Goal: Information Seeking & Learning: Learn about a topic

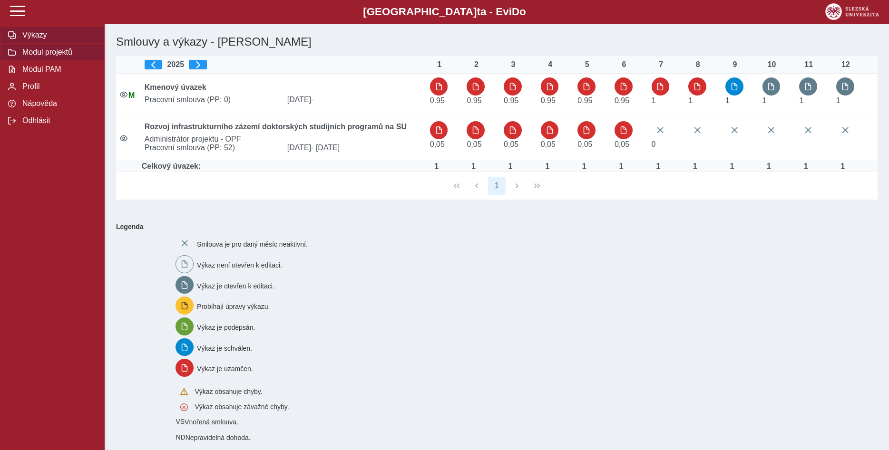
click at [65, 57] on span "Modul projektů" at bounding box center [57, 52] width 77 height 9
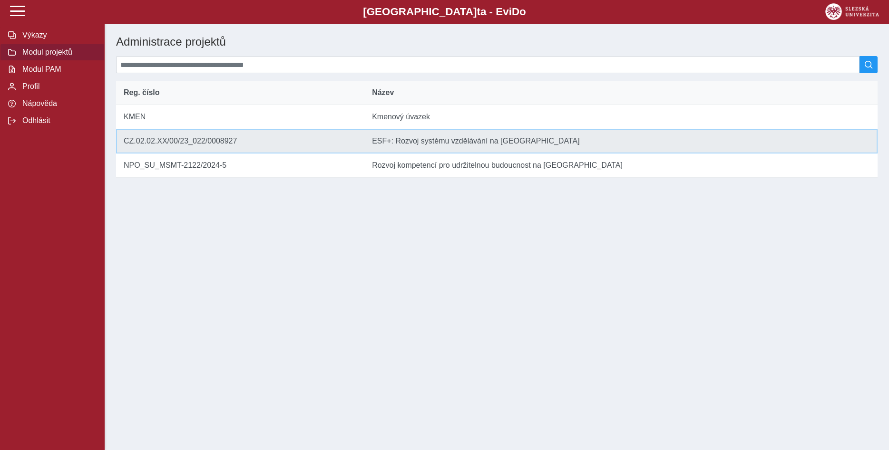
click at [491, 147] on td "Název ESF+: Rozvoj systému vzdělávání na [GEOGRAPHIC_DATA]" at bounding box center [620, 141] width 513 height 24
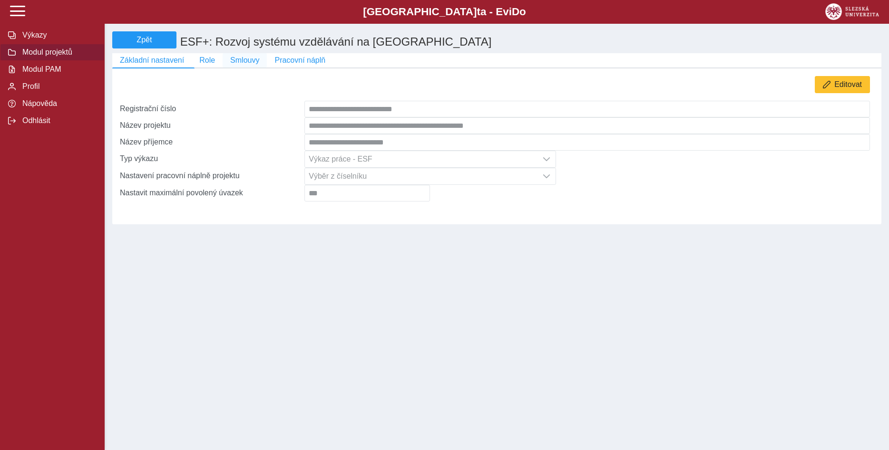
click at [239, 63] on span "Smlouvy" at bounding box center [244, 60] width 29 height 9
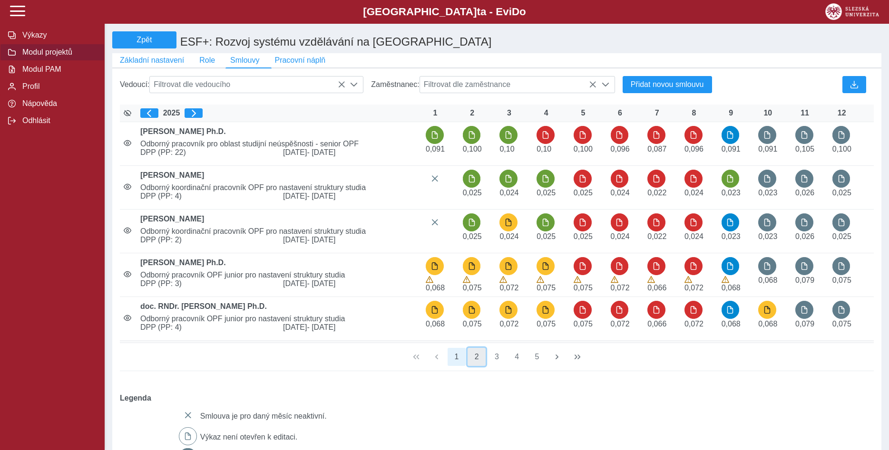
click at [478, 361] on button "2" at bounding box center [476, 357] width 18 height 18
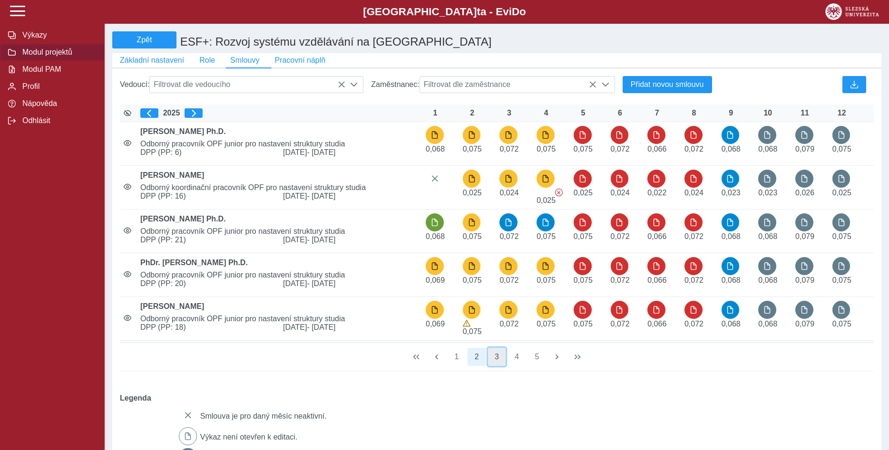
click at [496, 363] on button "3" at bounding box center [497, 357] width 18 height 18
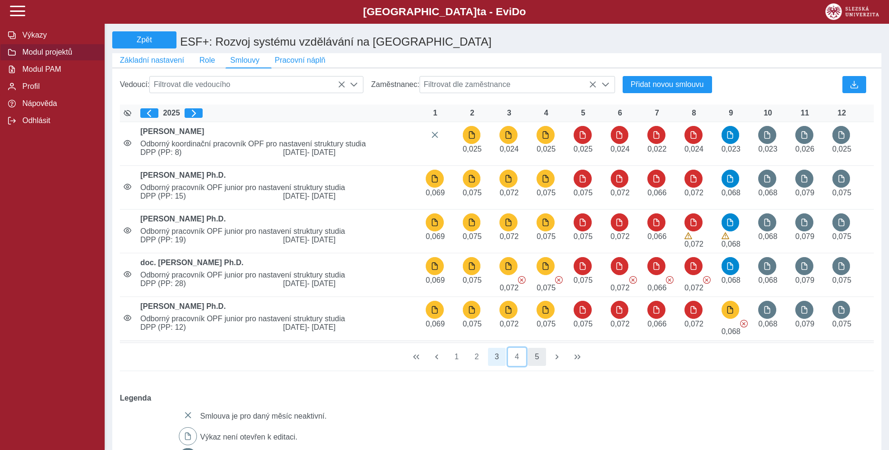
click at [515, 363] on button "4" at bounding box center [517, 357] width 18 height 18
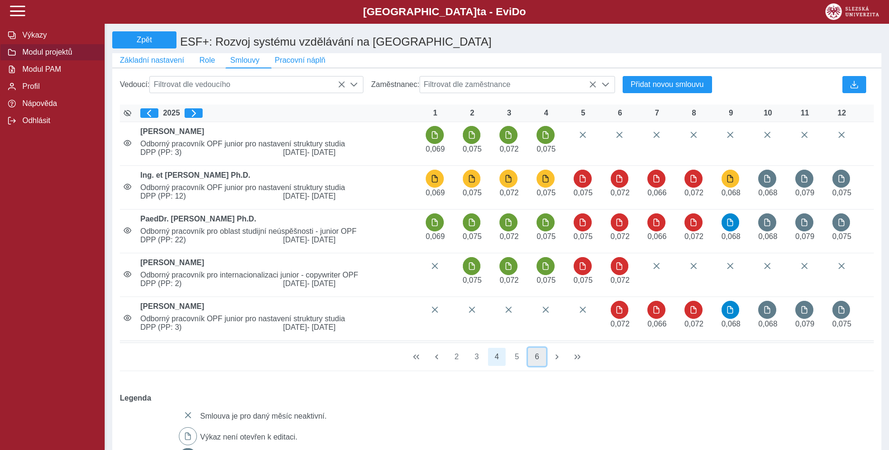
click at [538, 363] on button "6" at bounding box center [537, 357] width 18 height 18
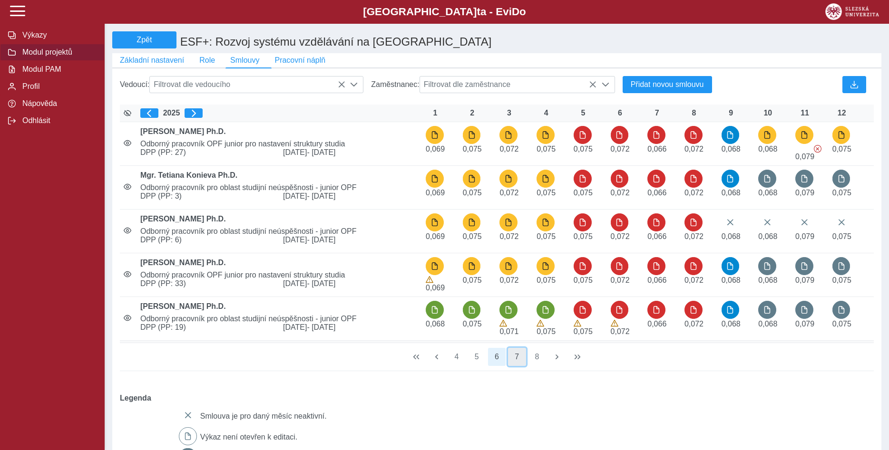
click at [518, 363] on button "7" at bounding box center [517, 357] width 18 height 18
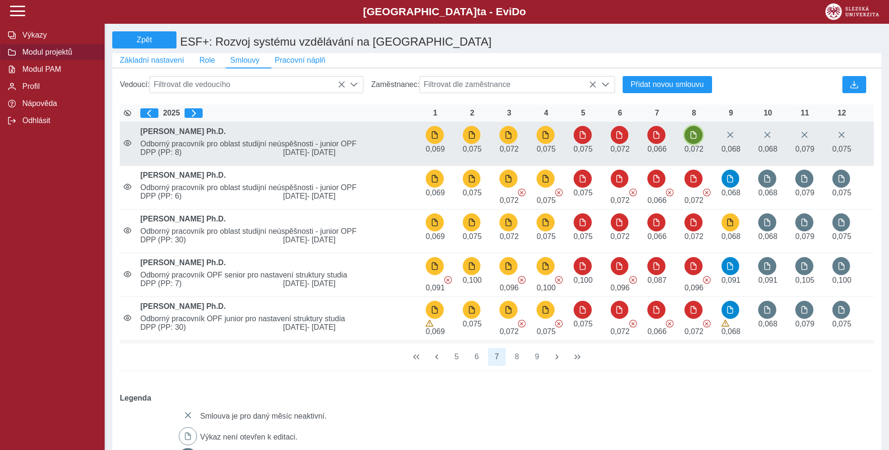
click at [695, 139] on span "button" at bounding box center [694, 135] width 8 height 8
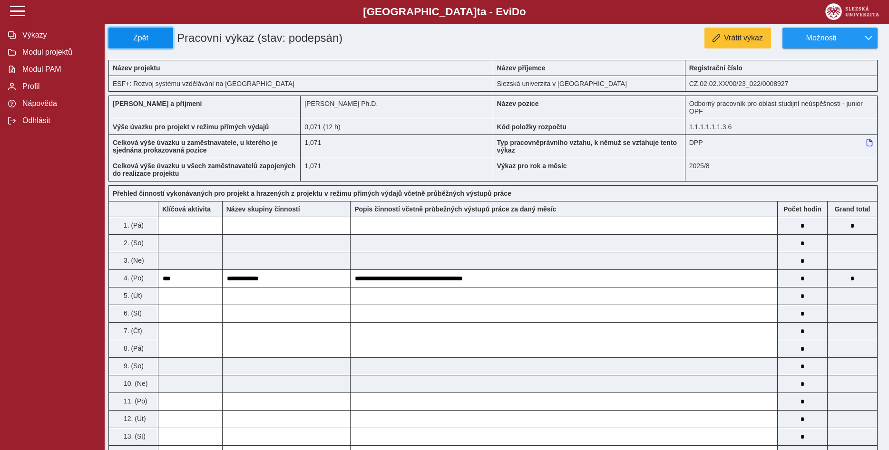
click at [134, 39] on span "Zpět" at bounding box center [141, 38] width 56 height 9
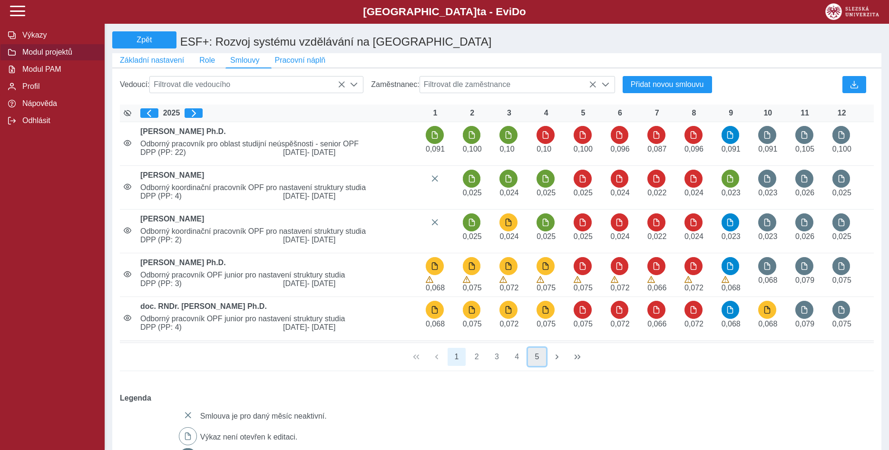
click at [538, 363] on button "5" at bounding box center [537, 357] width 18 height 18
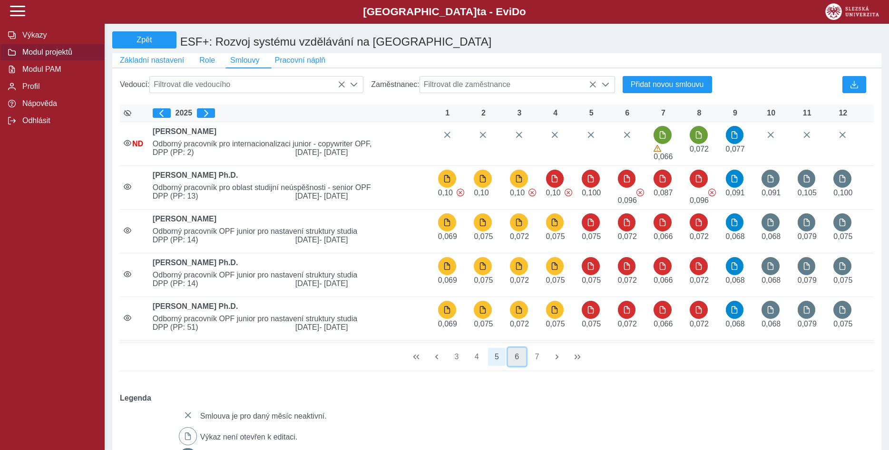
click at [517, 363] on button "6" at bounding box center [517, 357] width 18 height 18
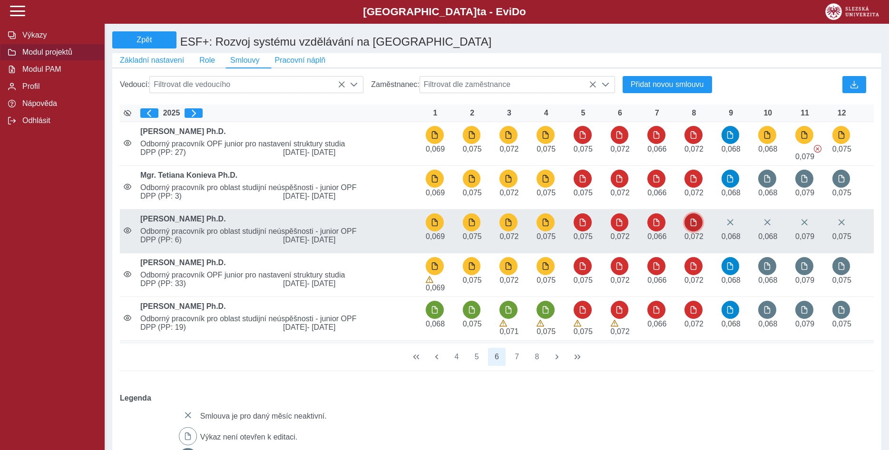
click at [692, 226] on span "button" at bounding box center [694, 223] width 8 height 8
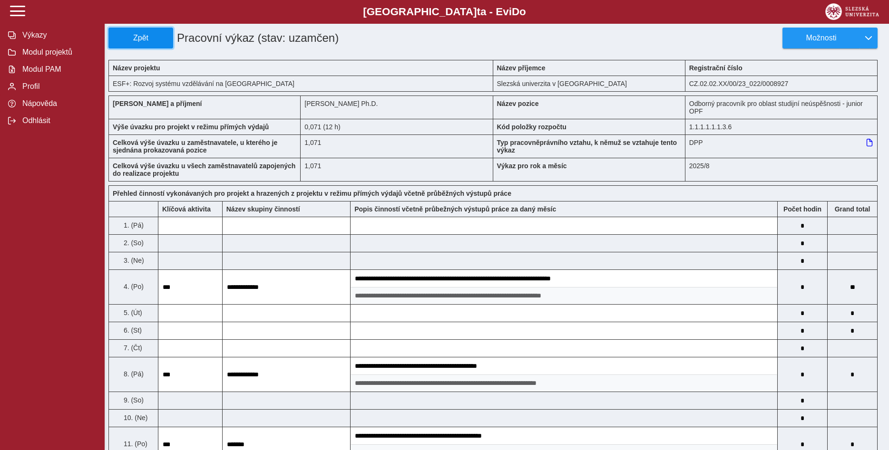
click at [143, 36] on span "Zpět" at bounding box center [141, 38] width 56 height 9
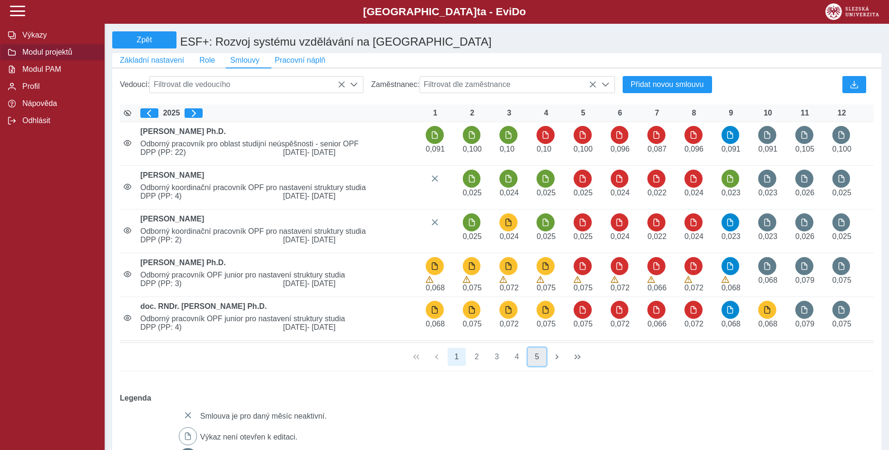
click at [538, 362] on button "5" at bounding box center [537, 357] width 18 height 18
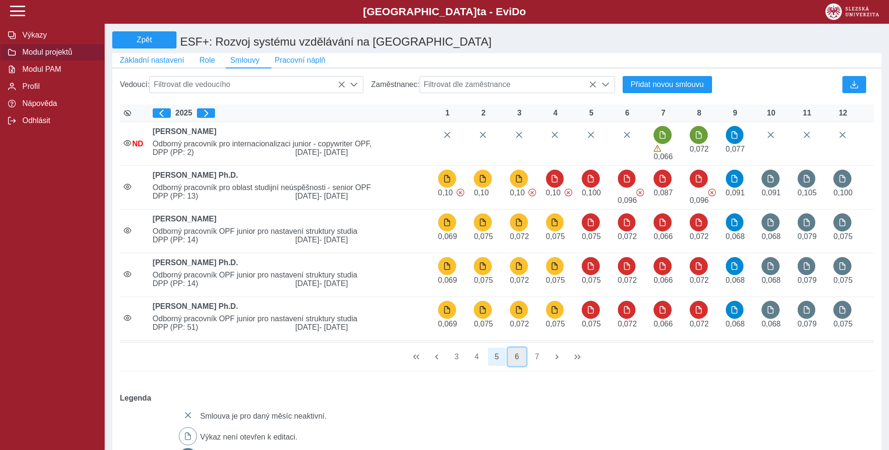
click at [519, 363] on button "6" at bounding box center [517, 357] width 18 height 18
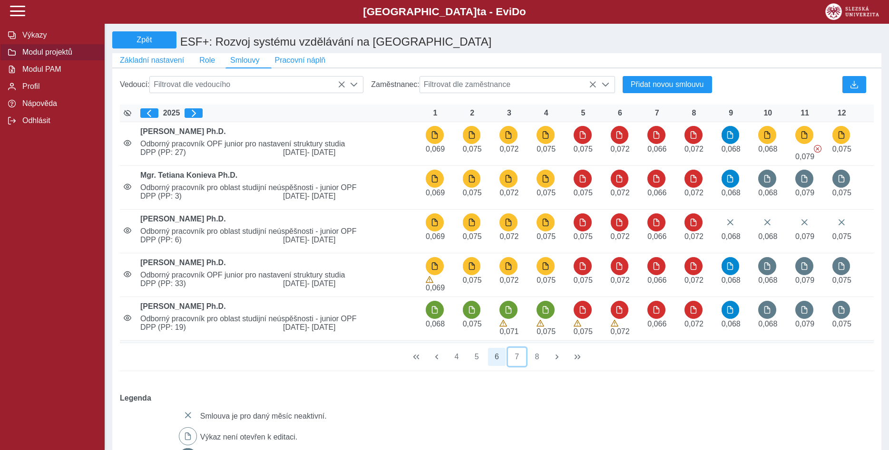
click at [519, 363] on button "7" at bounding box center [517, 357] width 18 height 18
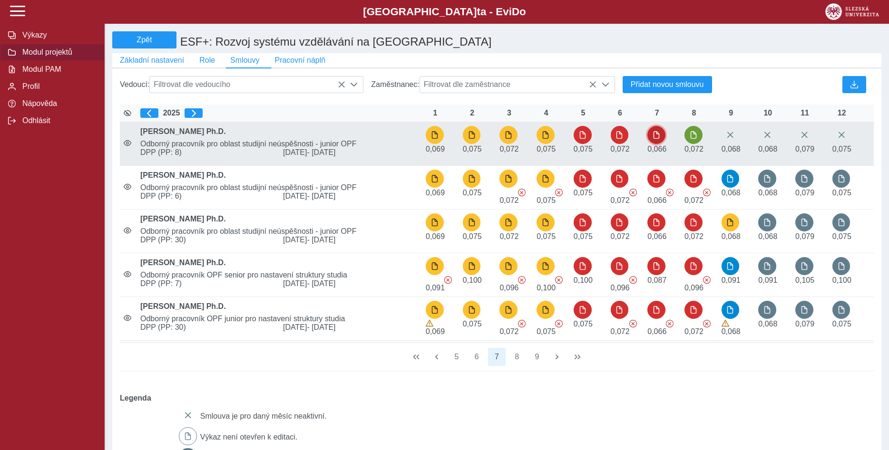
click at [657, 137] on span "button" at bounding box center [656, 135] width 8 height 8
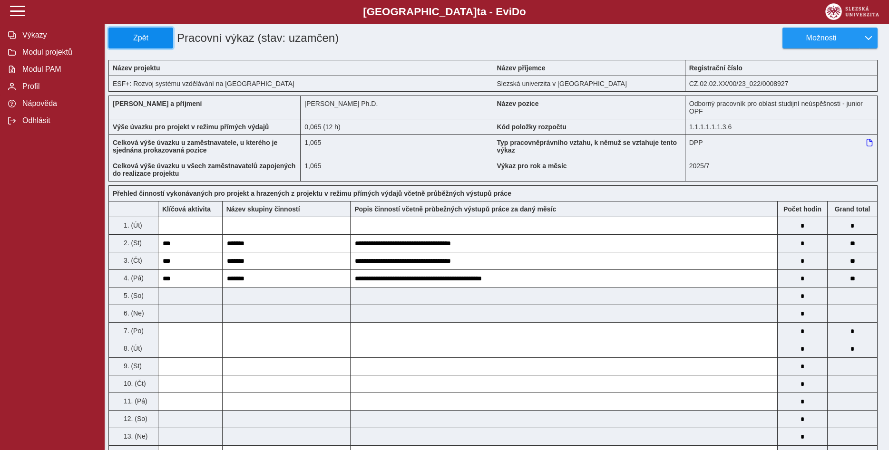
click at [142, 39] on span "Zpět" at bounding box center [141, 38] width 56 height 9
